Goal: Find specific page/section: Find specific page/section

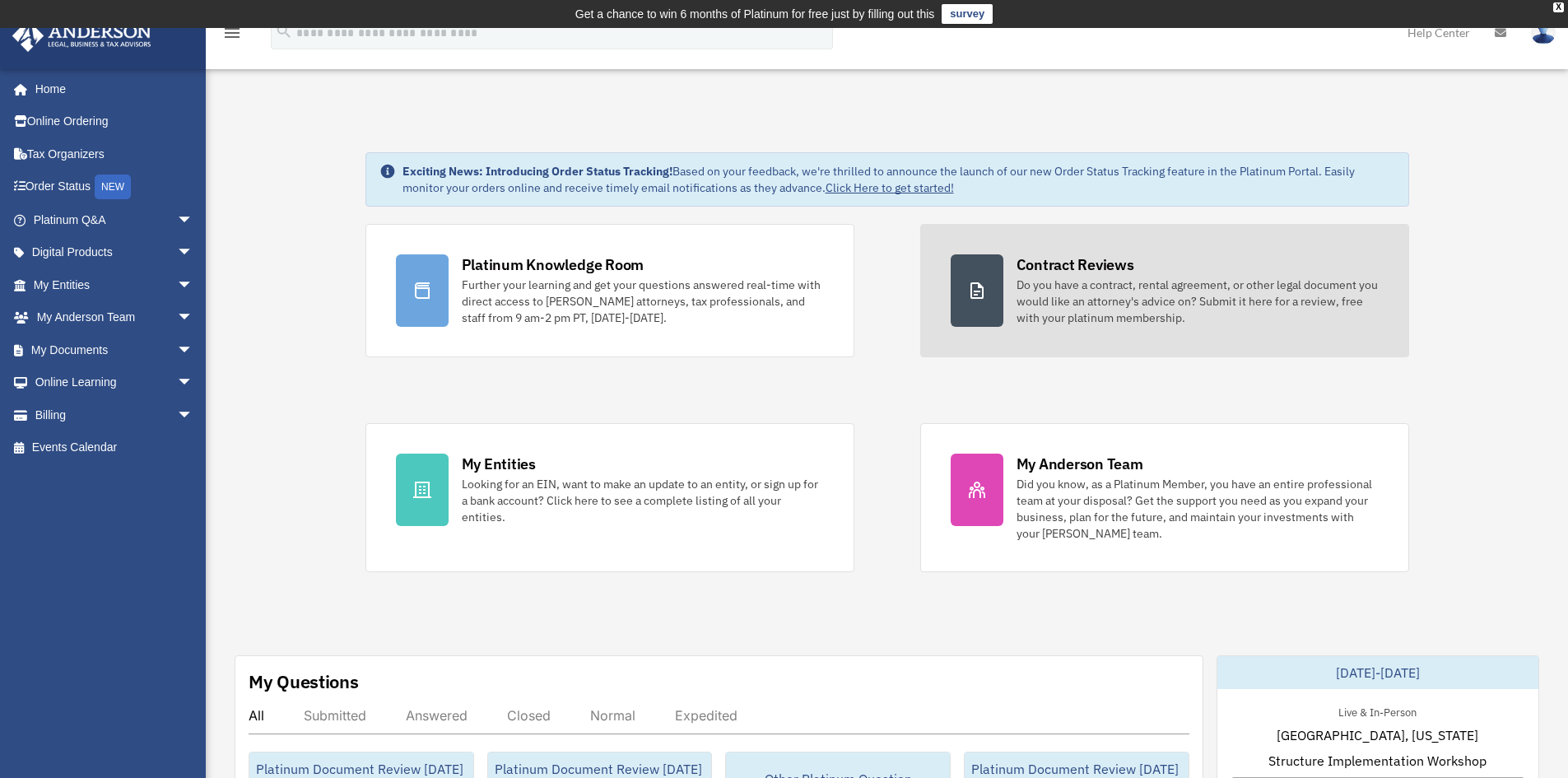
click at [1048, 292] on div "Do you have a contract, rental agreement, or other legal document you would lik…" at bounding box center [1198, 301] width 363 height 49
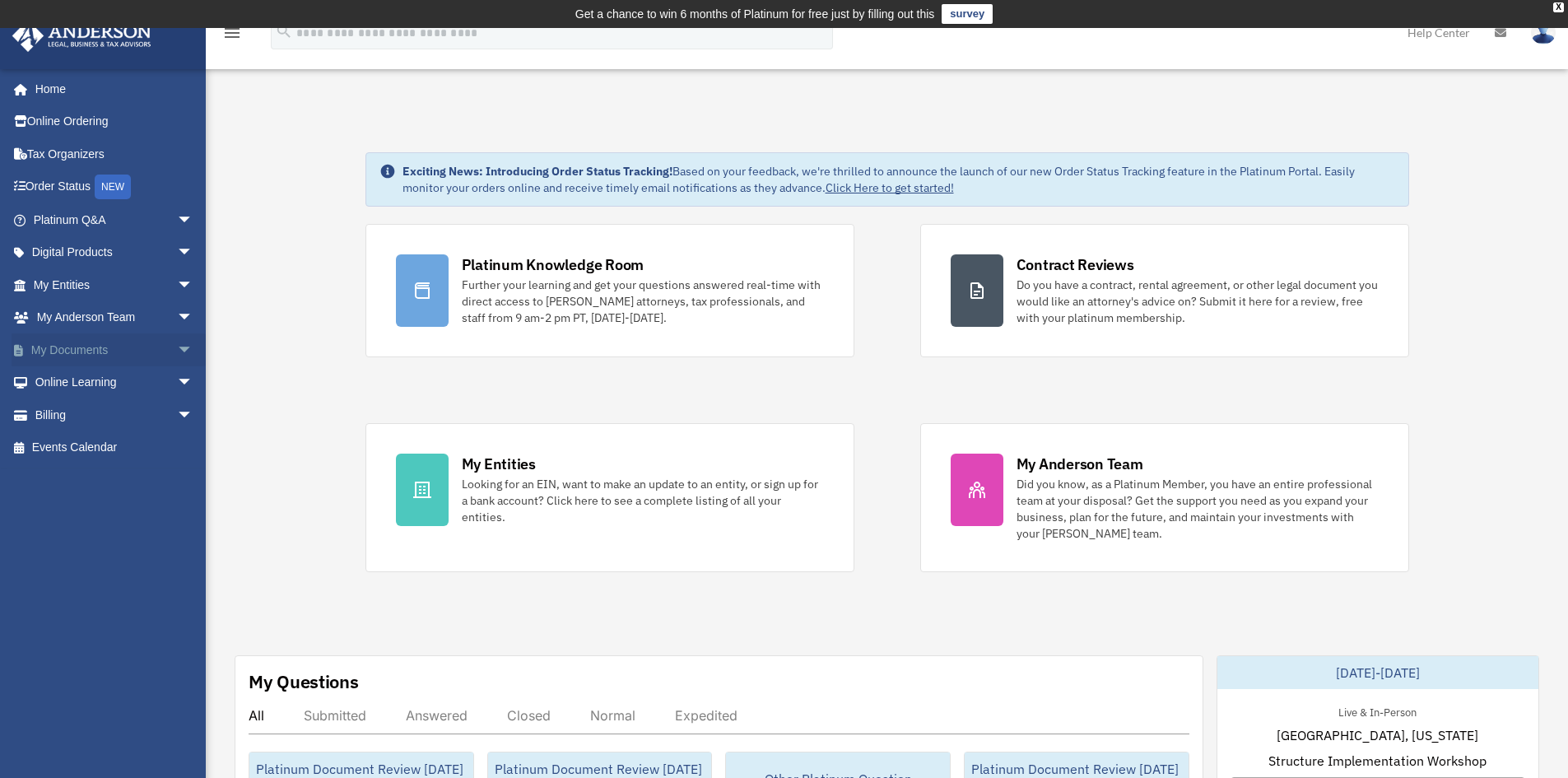
click at [177, 347] on span "arrow_drop_down" at bounding box center [193, 350] width 33 height 33
click at [91, 443] on link "Forms Library" at bounding box center [121, 447] width 195 height 33
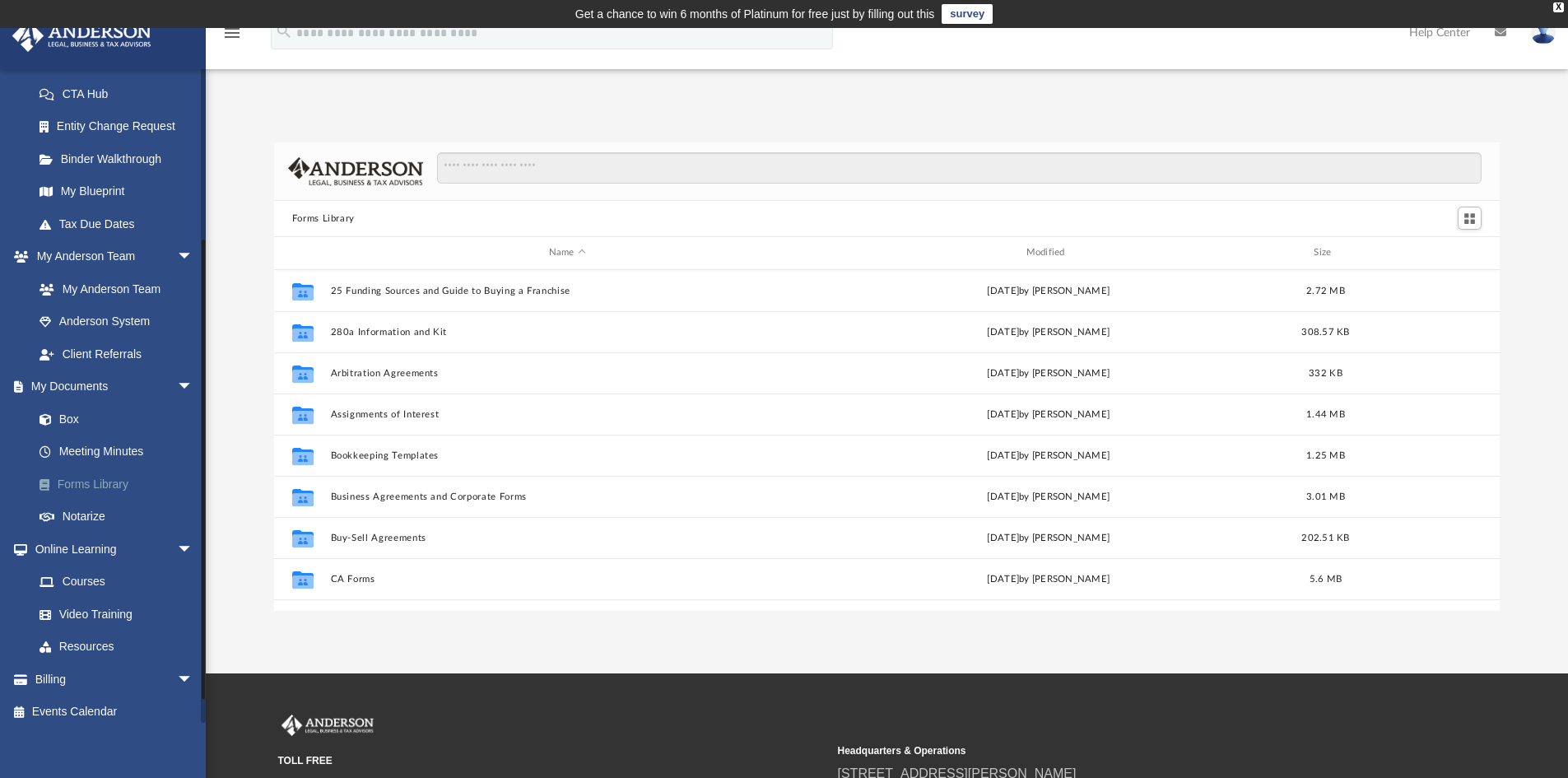
scroll to position [265, 0]
